Goal: Transaction & Acquisition: Purchase product/service

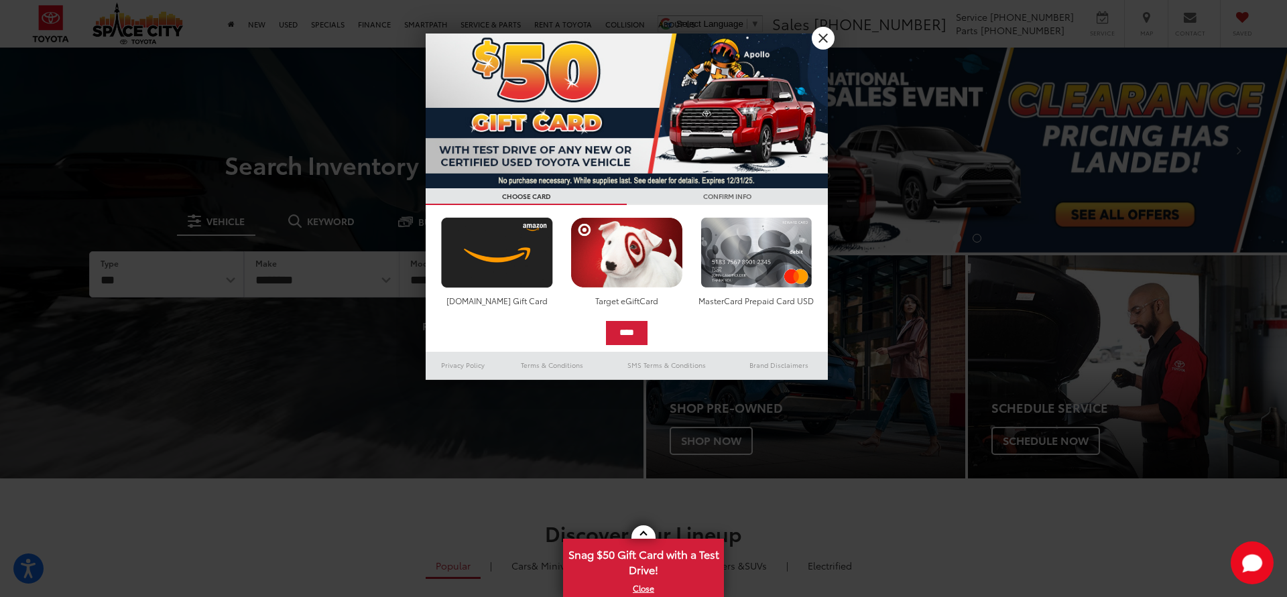
click at [830, 42] on link "X" at bounding box center [823, 38] width 23 height 23
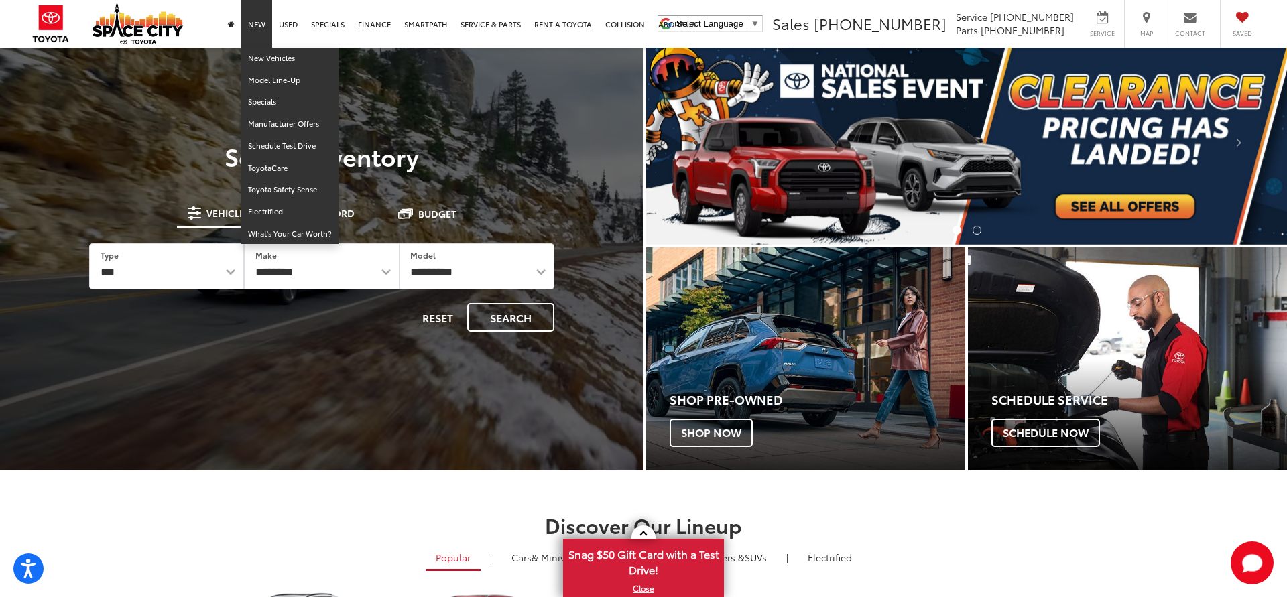
scroll to position [8, 1]
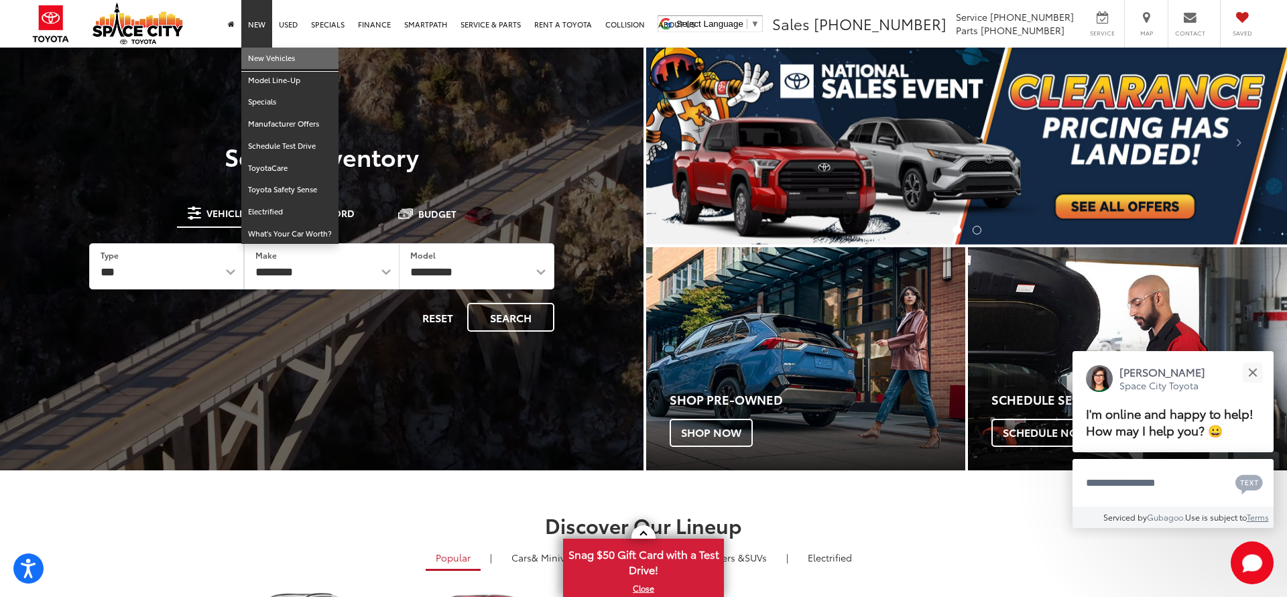
click at [269, 61] on link "New Vehicles" at bounding box center [289, 59] width 97 height 22
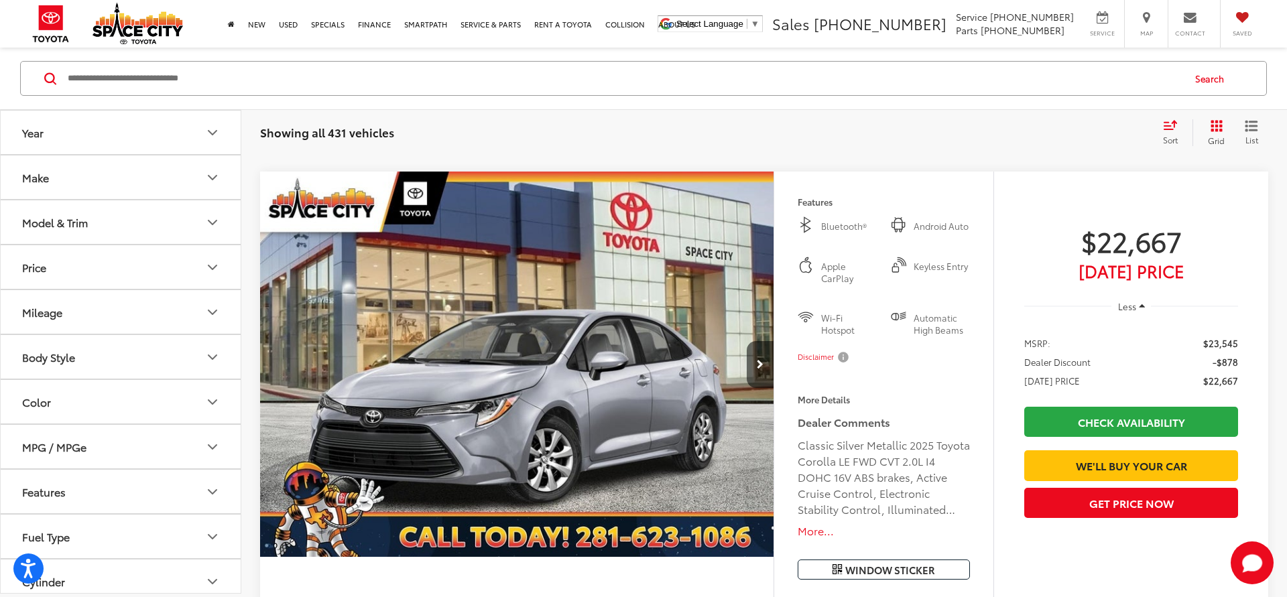
scroll to position [665, 0]
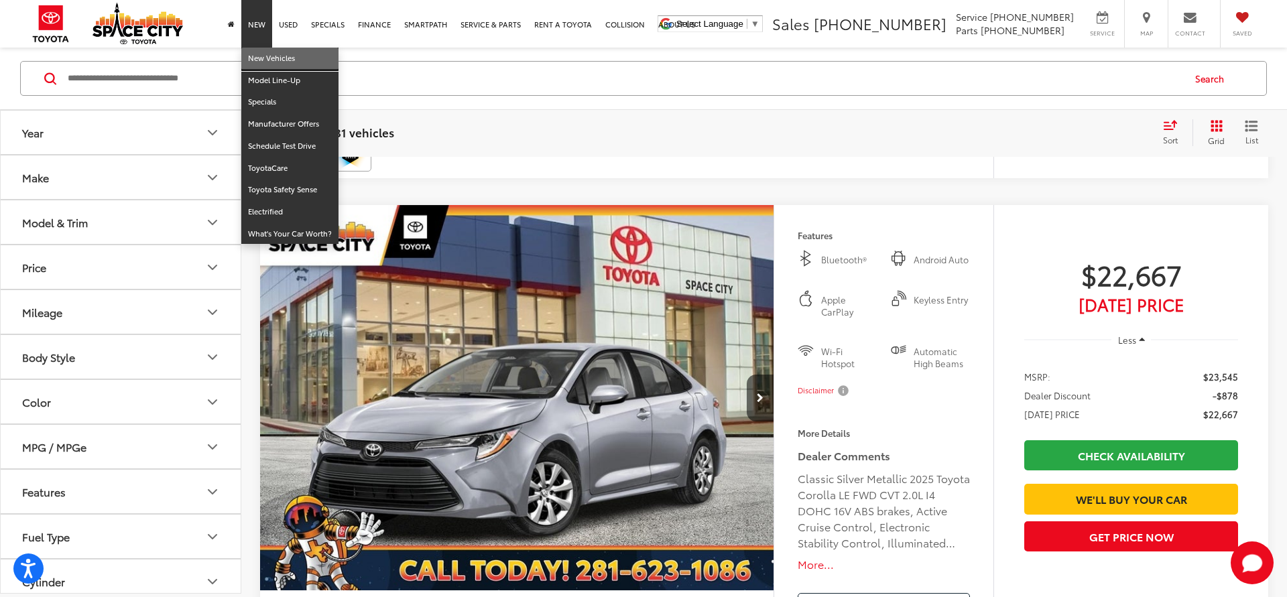
click at [261, 59] on link "New Vehicles" at bounding box center [289, 59] width 97 height 22
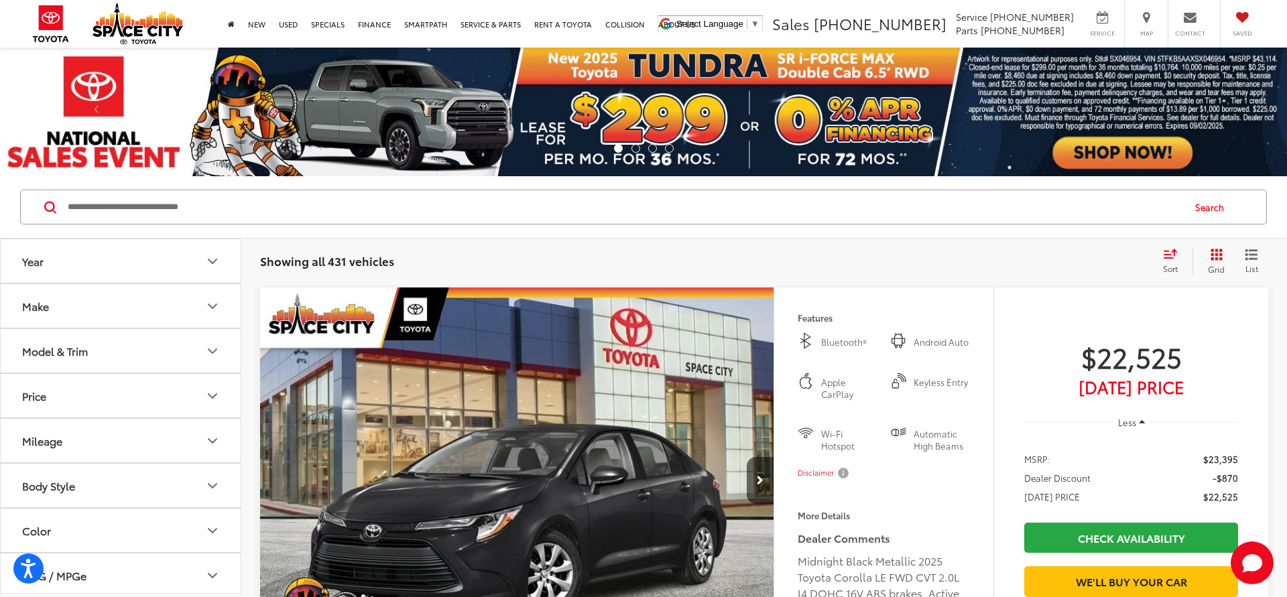
click at [204, 306] on button "Make" at bounding box center [121, 306] width 241 height 44
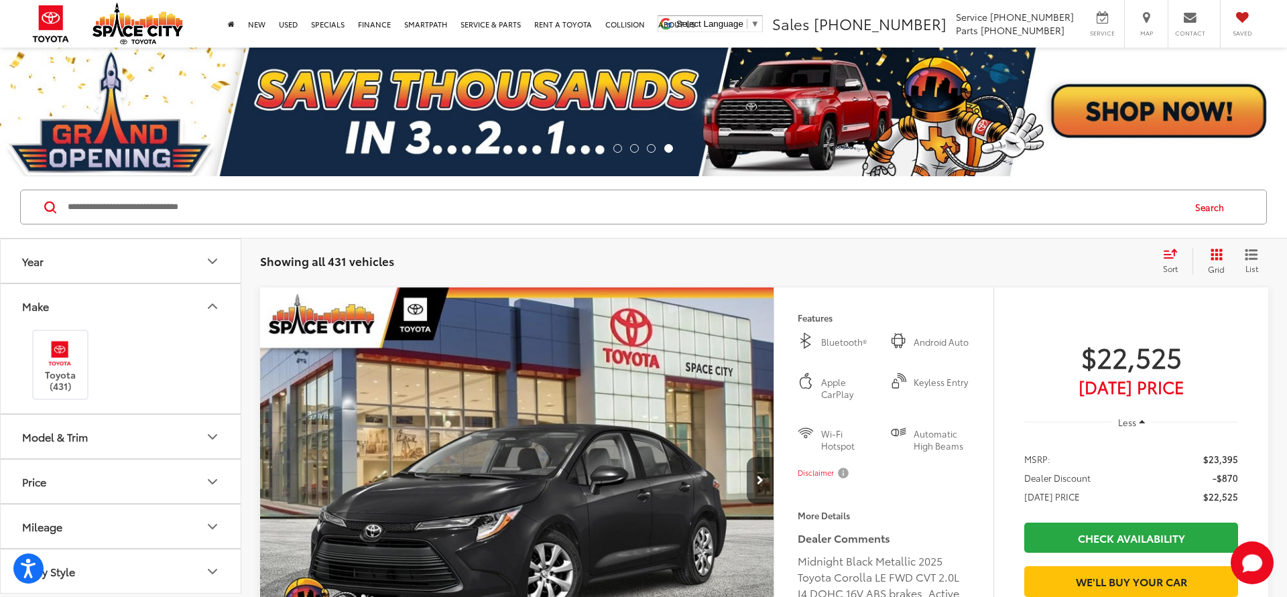
click at [209, 305] on icon "Make" at bounding box center [212, 306] width 16 height 16
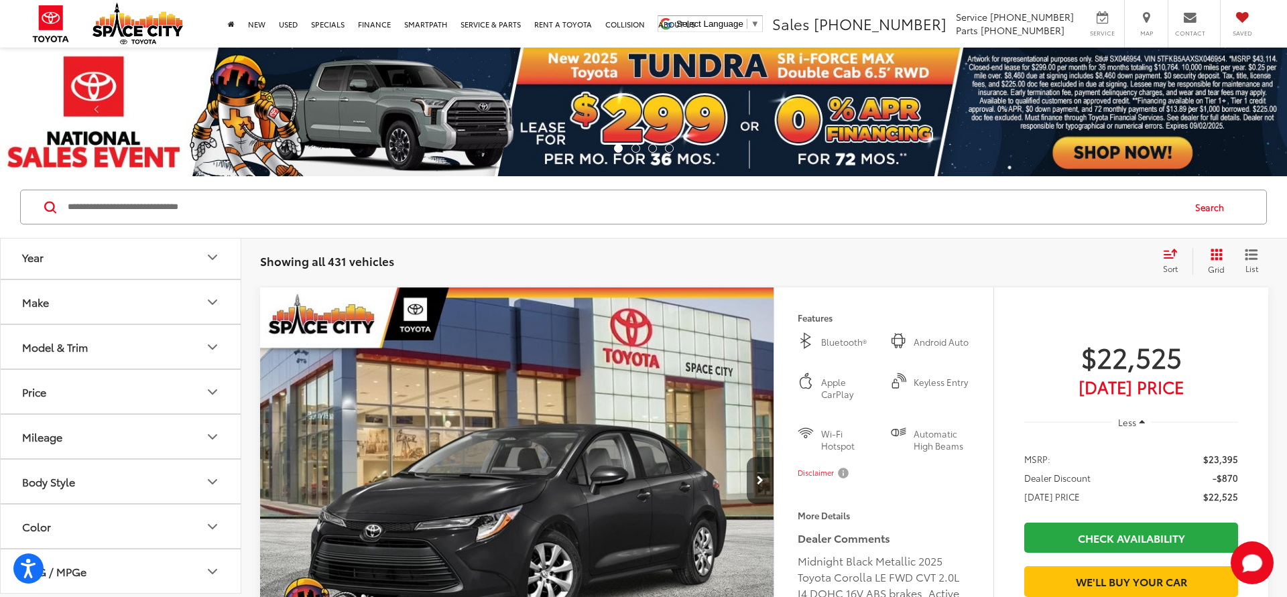
click at [214, 354] on button "Model & Trim" at bounding box center [121, 347] width 241 height 44
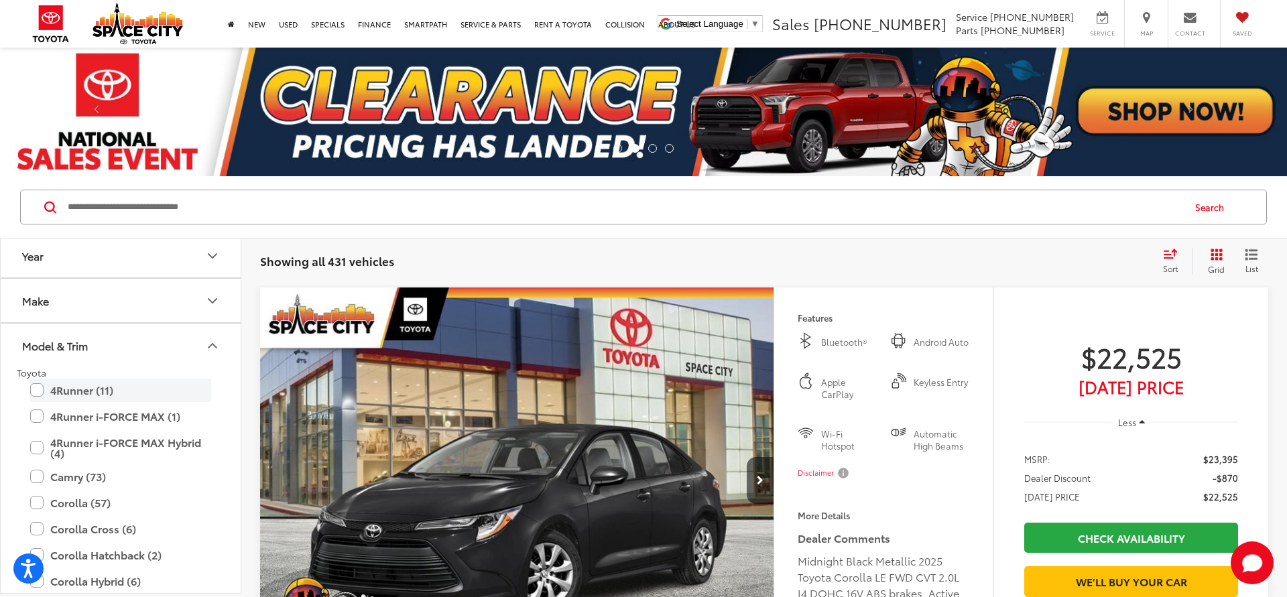
click at [101, 391] on label "4Runner (11)" at bounding box center [120, 390] width 181 height 23
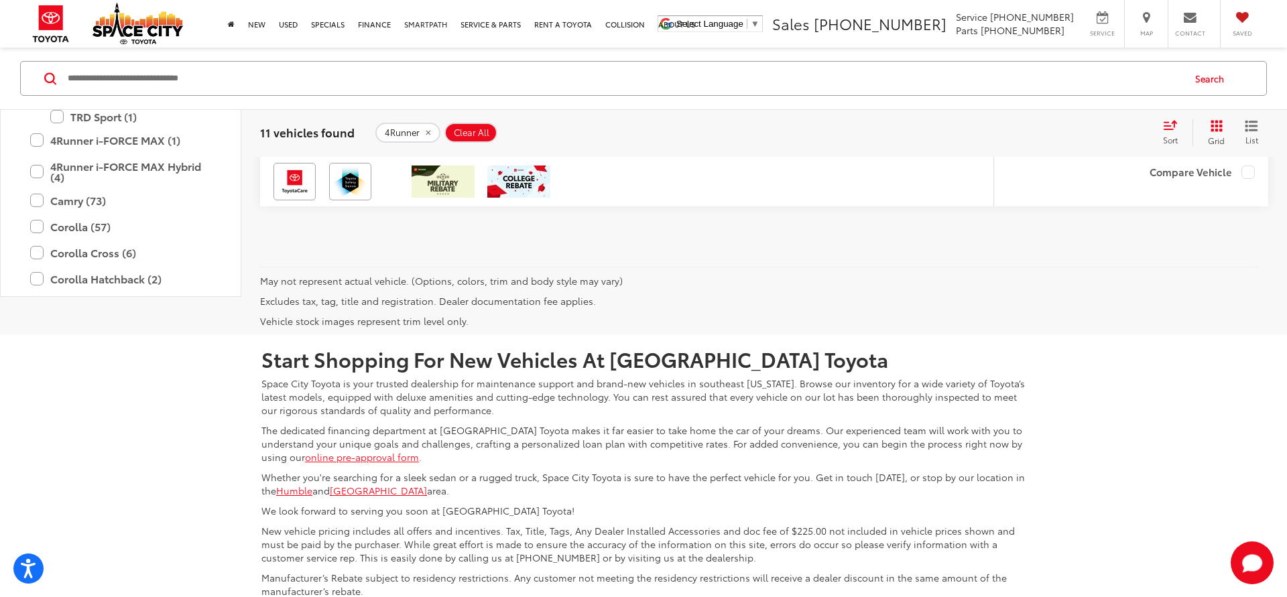
scroll to position [6461, 0]
